Goal: Complete application form

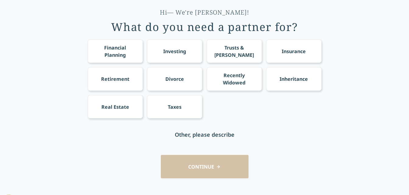
scroll to position [40, 0]
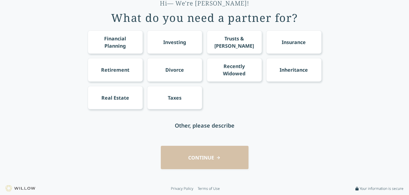
click at [205, 158] on div "CONTINUE" at bounding box center [205, 157] width 392 height 23
click at [126, 42] on div "Financial Planning" at bounding box center [115, 42] width 44 height 15
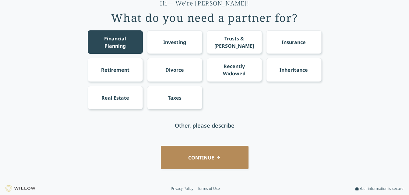
click at [133, 70] on div "Retirement" at bounding box center [115, 69] width 55 height 23
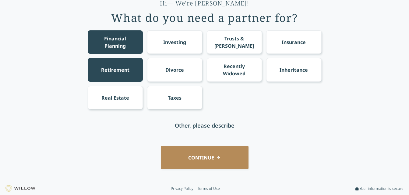
click at [179, 78] on div "Divorce" at bounding box center [174, 69] width 55 height 23
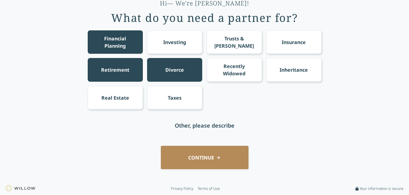
click at [179, 79] on div "Divorce" at bounding box center [174, 69] width 55 height 23
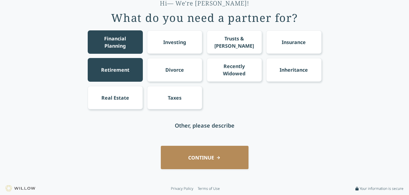
click at [195, 47] on div "Investing" at bounding box center [174, 41] width 55 height 23
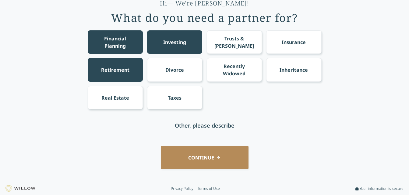
click at [242, 49] on div "Trusts & [PERSON_NAME]" at bounding box center [234, 41] width 55 height 23
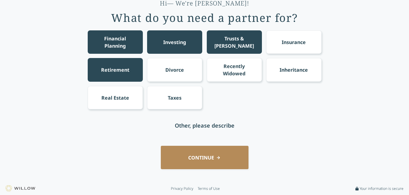
click at [177, 103] on div "Taxes" at bounding box center [174, 97] width 55 height 23
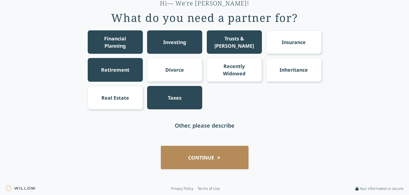
click at [130, 102] on div "Real Estate" at bounding box center [115, 97] width 55 height 23
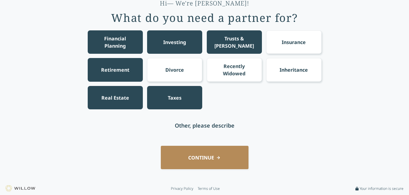
click at [196, 157] on button "CONTINUE" at bounding box center [205, 157] width 88 height 23
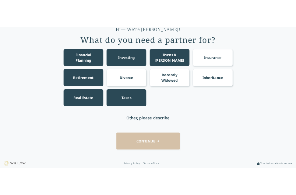
scroll to position [0, 0]
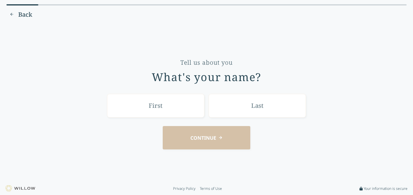
click at [171, 108] on input "text" at bounding box center [155, 105] width 97 height 23
type input "[PERSON_NAME]"
type input "Pilgrim [PERSON_NAME]"
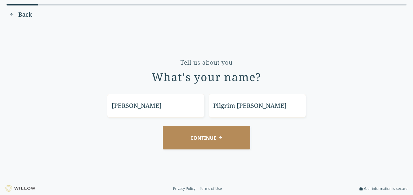
click at [193, 138] on button "CONTINUE" at bounding box center [207, 137] width 88 height 23
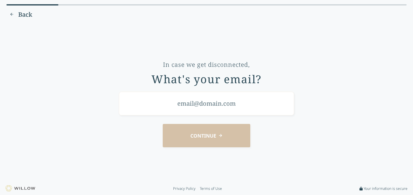
click at [191, 137] on div "CONTINUE" at bounding box center [207, 135] width 396 height 23
click at [215, 136] on div "CONTINUE" at bounding box center [207, 135] width 396 height 23
click at [220, 136] on div "CONTINUE" at bounding box center [207, 135] width 396 height 23
click at [133, 8] on div "Questionaire progress Back In case we get disconnected, What's your email? CONT…" at bounding box center [206, 91] width 401 height 174
drag, startPoint x: 133, startPoint y: 8, endPoint x: 133, endPoint y: 24, distance: 16.1
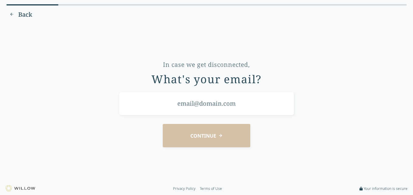
click at [133, 24] on div "Questionaire progress Back In case we get disconnected, What's your email? CONT…" at bounding box center [206, 91] width 401 height 174
click at [205, 136] on div "CONTINUE" at bounding box center [207, 135] width 396 height 23
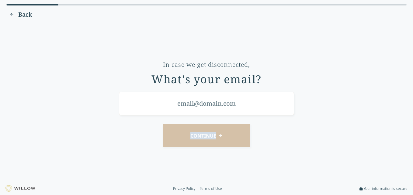
click at [205, 136] on div "CONTINUE" at bounding box center [207, 135] width 396 height 23
click at [204, 137] on div "CONTINUE" at bounding box center [207, 135] width 396 height 23
